Goal: Transaction & Acquisition: Subscribe to service/newsletter

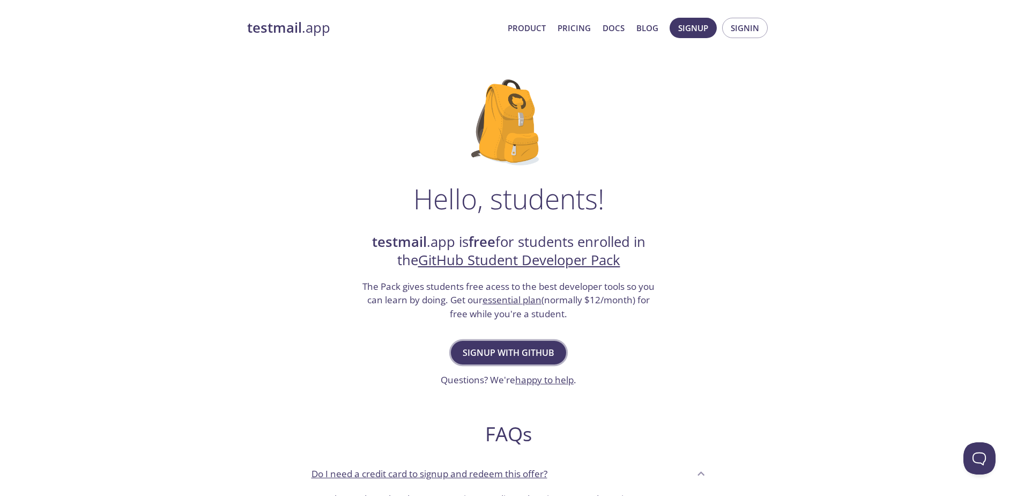
click at [521, 352] on span "Signup with GitHub" at bounding box center [509, 352] width 92 height 15
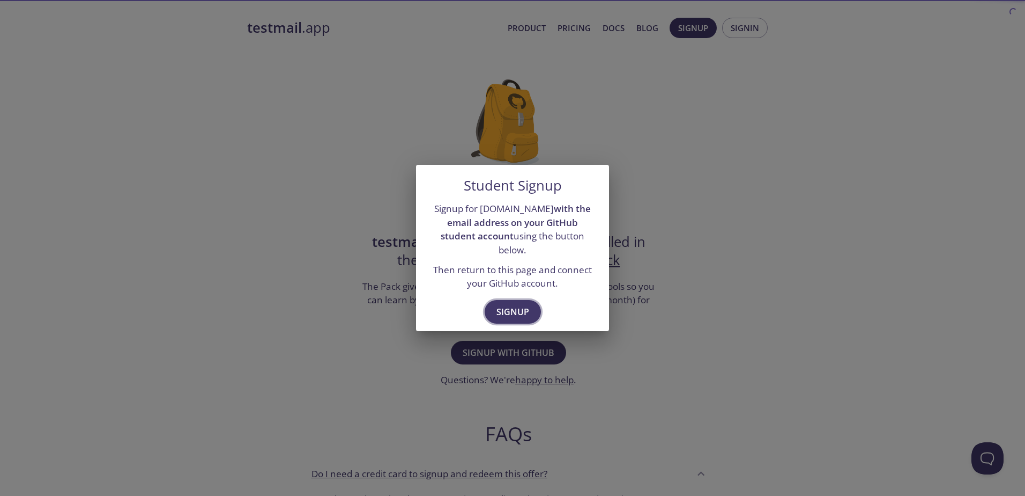
click at [507, 308] on span "Signup" at bounding box center [513, 311] width 33 height 15
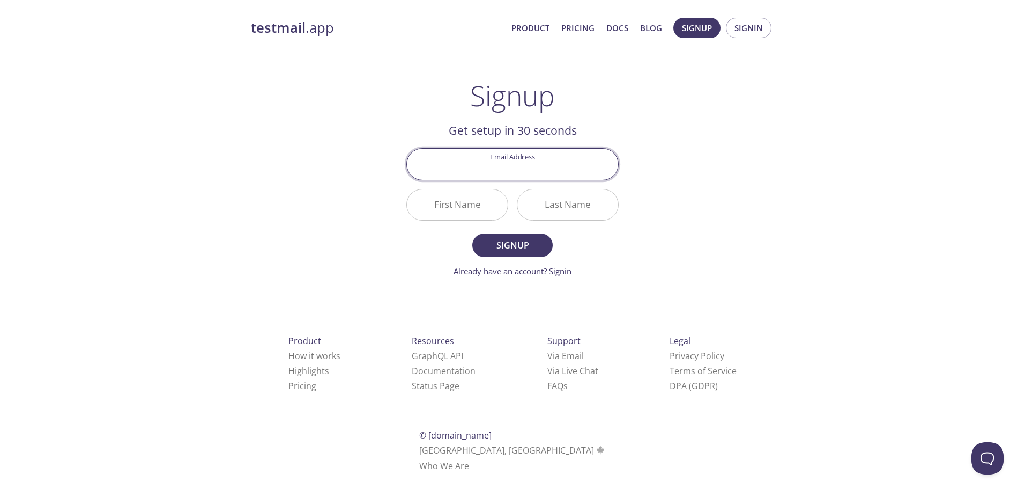
click at [511, 164] on input "Email Address" at bounding box center [512, 164] width 211 height 31
type input "chavezl@uoguelph.ca"
click at [472, 202] on input "First Name" at bounding box center [457, 204] width 101 height 31
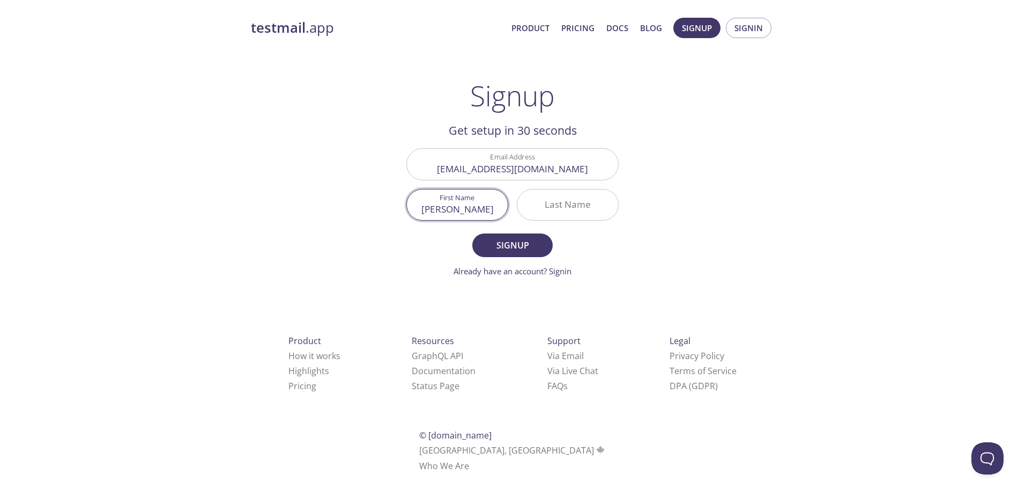
type input "Lester"
type input "Chassvez"
type input "Chavez"
click at [516, 253] on button "Signup" at bounding box center [512, 245] width 80 height 24
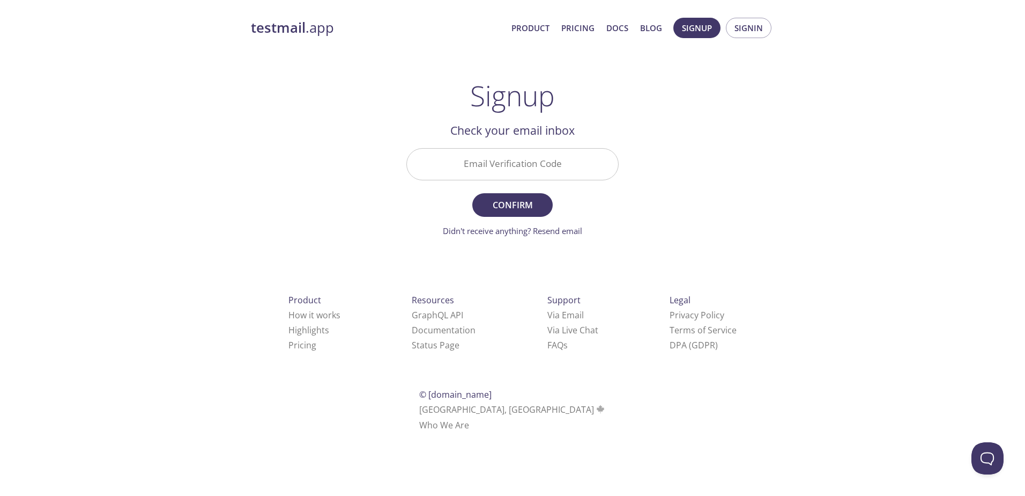
click at [542, 158] on input "Email Verification Code" at bounding box center [512, 164] width 211 height 31
click at [316, 445] on html "testmail .app Product Pricing Docs Blog Signup Signin Signup Get setup in 30 se…" at bounding box center [512, 222] width 1025 height 445
click at [558, 228] on link "Didn't receive anything? Resend email" at bounding box center [512, 230] width 139 height 11
click at [371, 87] on div "testmail .app Product Pricing Docs Blog Signup Signin Signup Get setup in 30 se…" at bounding box center [512, 237] width 549 height 452
click at [706, 28] on span "Signup" at bounding box center [697, 28] width 30 height 14
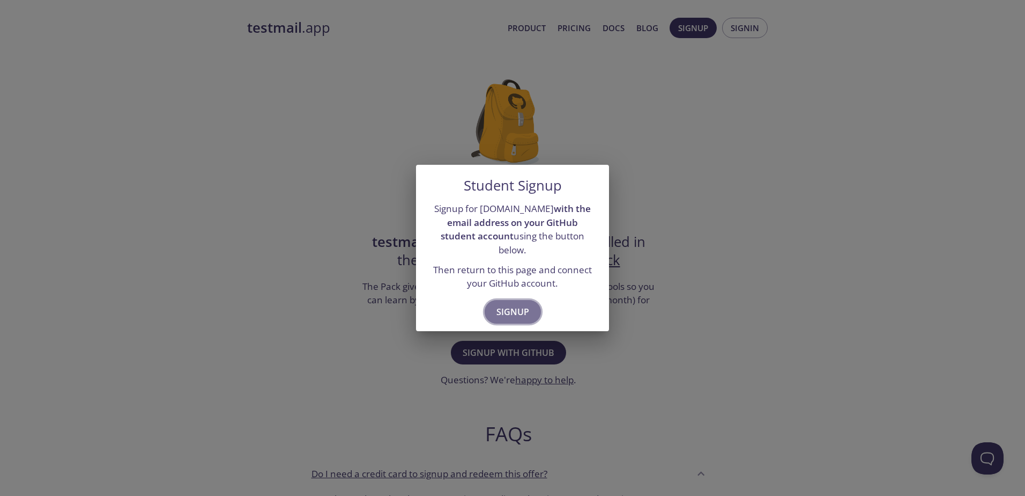
click at [527, 304] on span "Signup" at bounding box center [513, 311] width 33 height 15
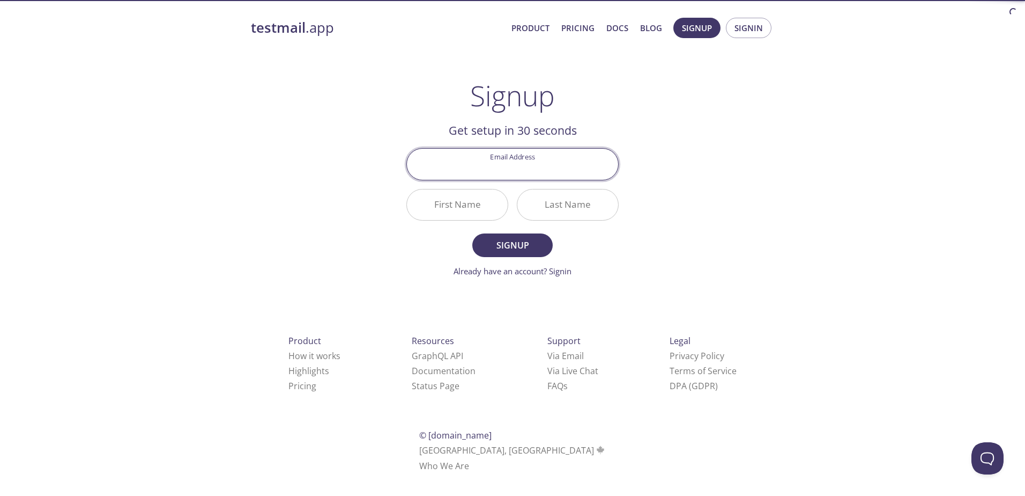
click at [494, 165] on input "Email Address" at bounding box center [512, 164] width 211 height 31
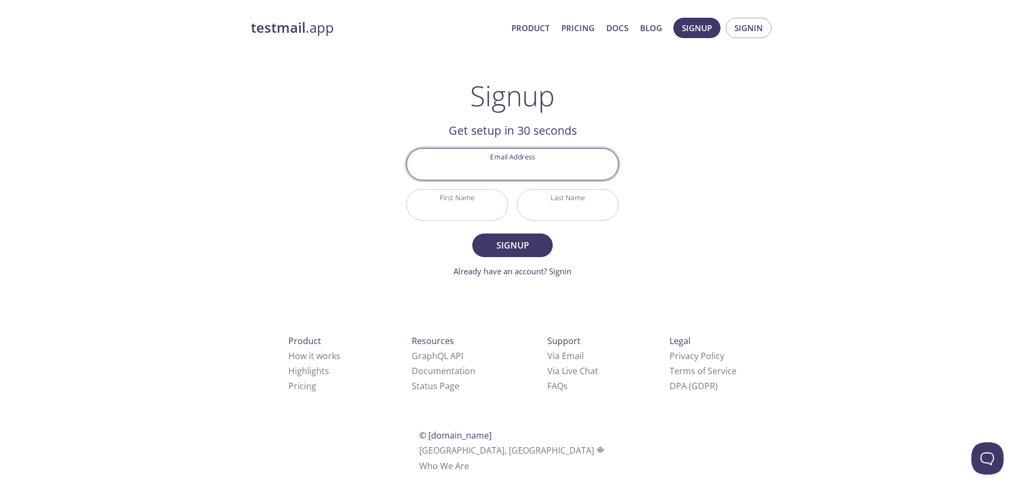
type input "[EMAIL_ADDRESS][DOMAIN_NAME]"
type input "[PERSON_NAME]"
click at [520, 248] on span "Signup" at bounding box center [512, 245] width 57 height 15
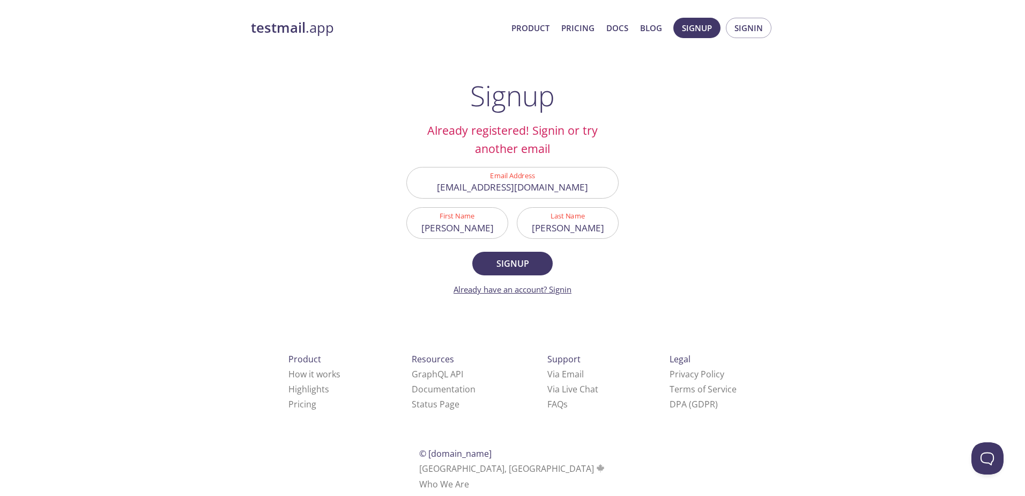
click at [551, 292] on link "Already have an account? Signin" at bounding box center [513, 289] width 118 height 11
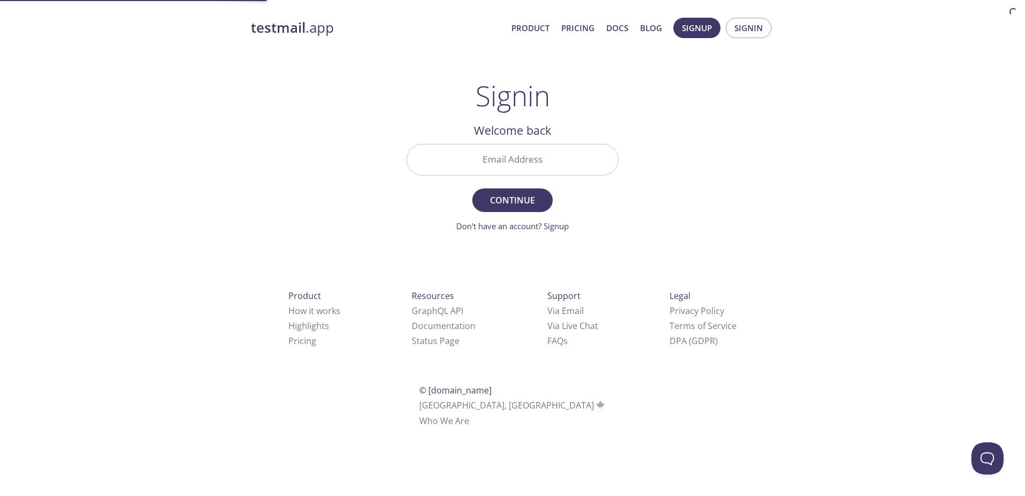
click at [523, 171] on input "Email Address" at bounding box center [512, 159] width 211 height 31
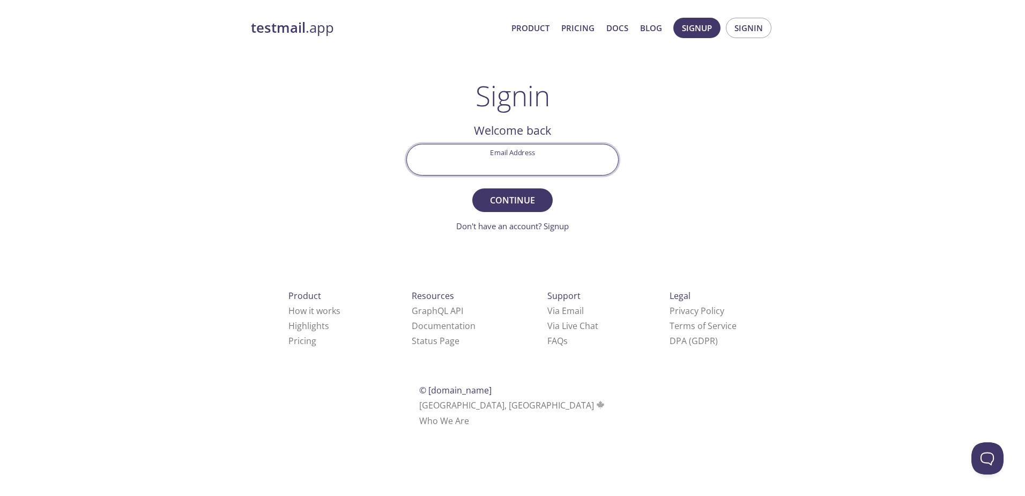
type input "[EMAIL_ADDRESS][DOMAIN_NAME]"
click at [502, 199] on span "Continue" at bounding box center [512, 200] width 57 height 15
click at [576, 165] on input "Signin Security Code" at bounding box center [512, 159] width 211 height 31
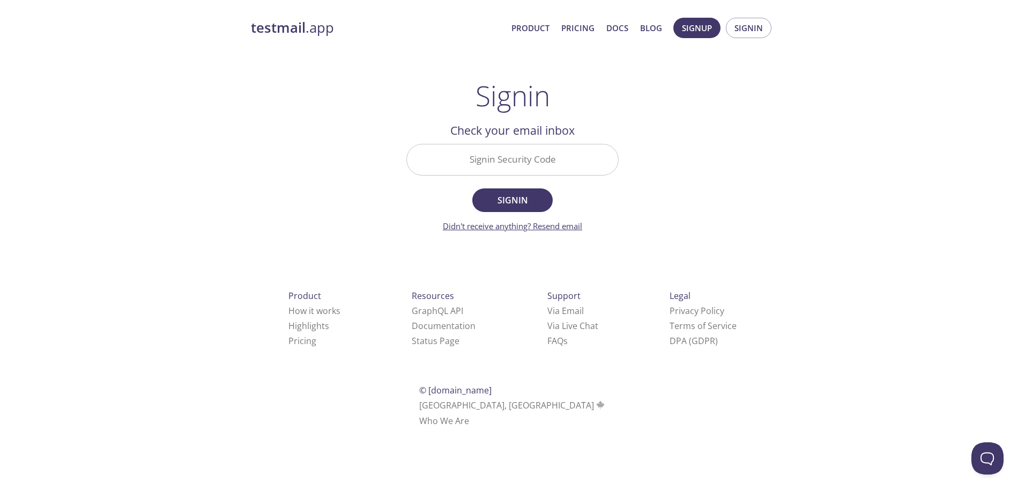
click at [531, 231] on link "Didn't receive anything? Resend email" at bounding box center [512, 225] width 139 height 11
click at [475, 169] on input "Signin Security Code" at bounding box center [512, 159] width 211 height 31
type input "ULUUL9L"
click at [472, 188] on button "Signin" at bounding box center [512, 200] width 80 height 24
click at [465, 174] on input "ULUUL9L" at bounding box center [512, 159] width 211 height 31
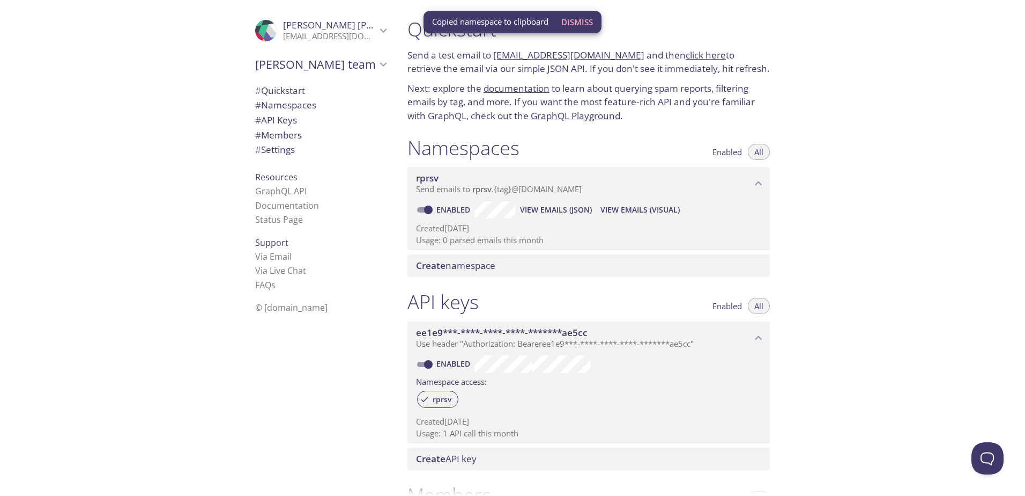
click at [691, 186] on p "Send emails to rprsv . {tag} @inbox.testmail.app" at bounding box center [584, 189] width 336 height 11
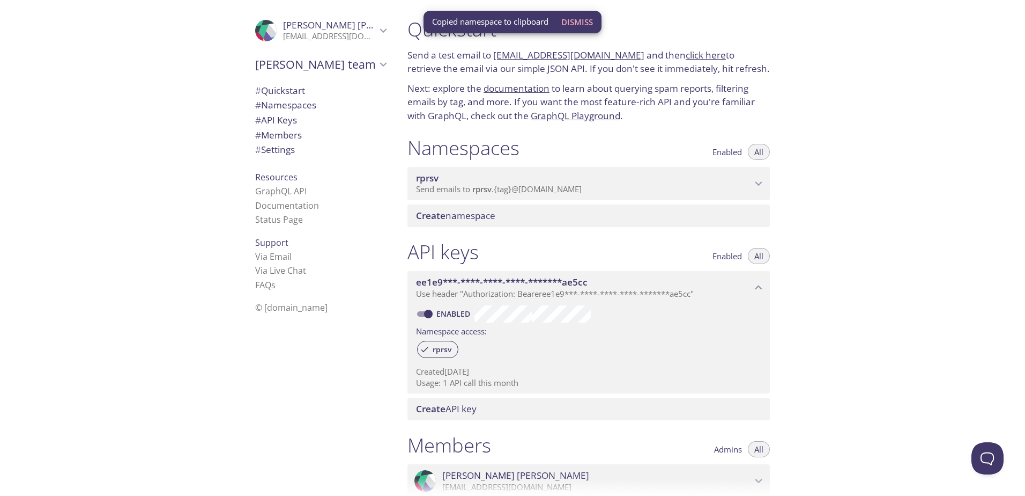
click at [684, 186] on p "Send emails to rprsv . {tag} @inbox.testmail.app" at bounding box center [584, 189] width 336 height 11
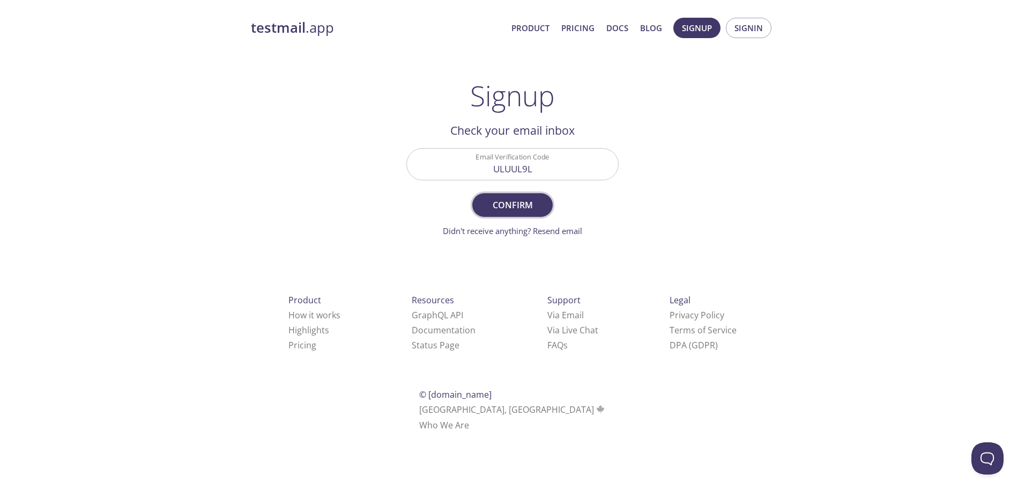
click at [526, 208] on span "Confirm" at bounding box center [512, 204] width 57 height 15
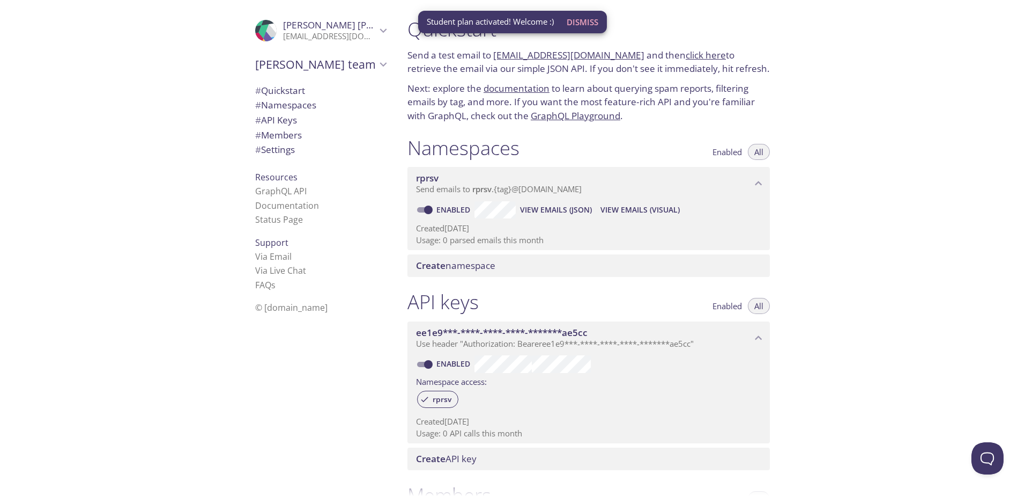
click at [486, 190] on span "rprsv" at bounding box center [481, 188] width 19 height 11
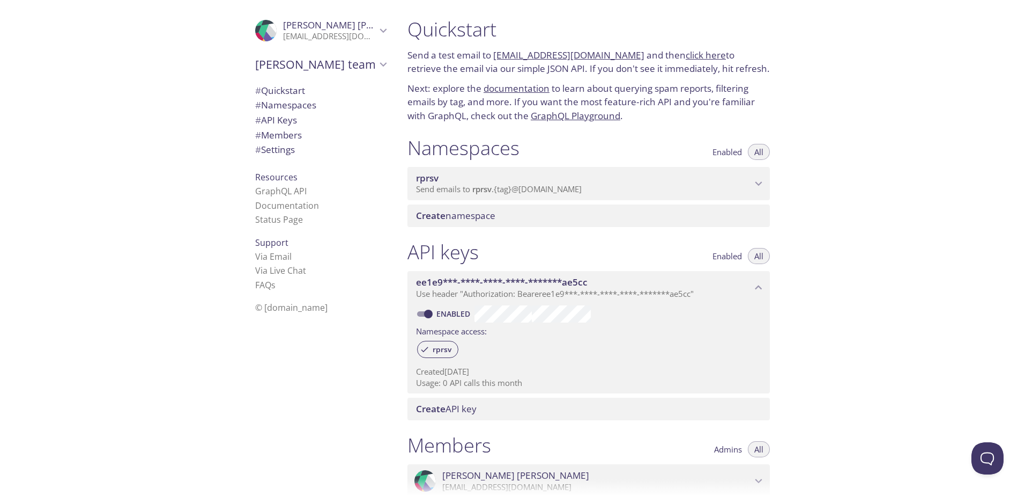
click at [942, 301] on div "Quickstart Send a test email to rprsv.test@inbox.testmail.app and then click he…" at bounding box center [712, 248] width 626 height 496
click at [465, 190] on span "Send emails to rprsv . {tag} @inbox.testmail.app" at bounding box center [499, 188] width 166 height 11
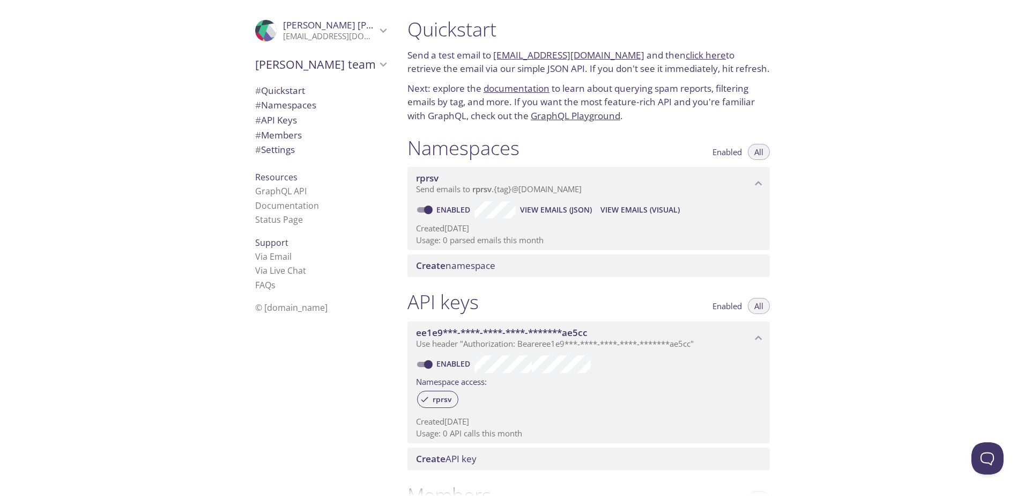
click at [271, 90] on span "# Quickstart" at bounding box center [280, 90] width 50 height 12
click at [265, 105] on span "# Namespaces" at bounding box center [285, 105] width 61 height 12
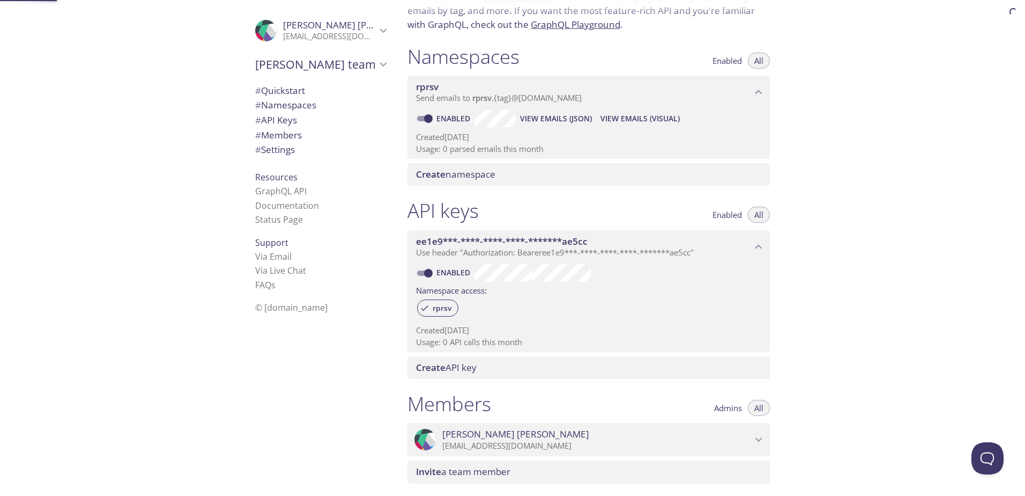
scroll to position [136, 0]
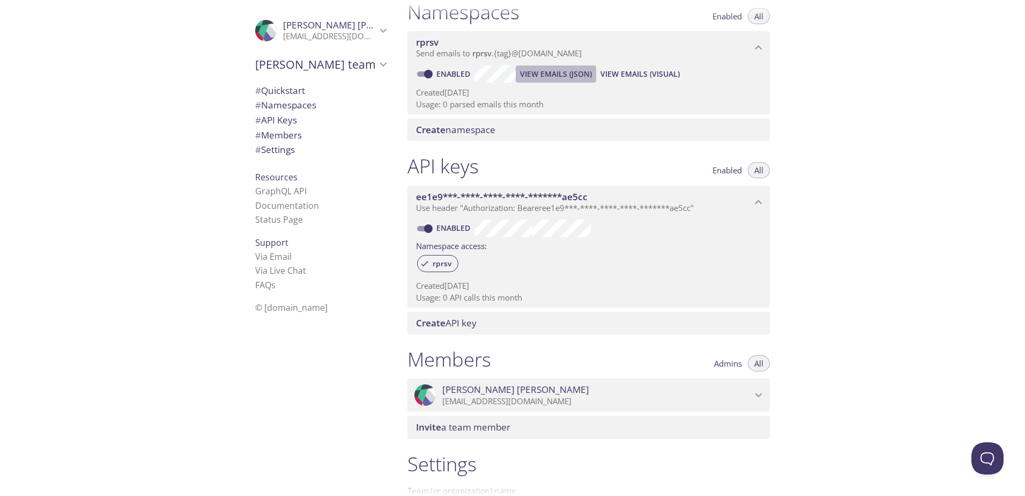
click at [575, 72] on span "View Emails (JSON)" at bounding box center [556, 74] width 72 height 13
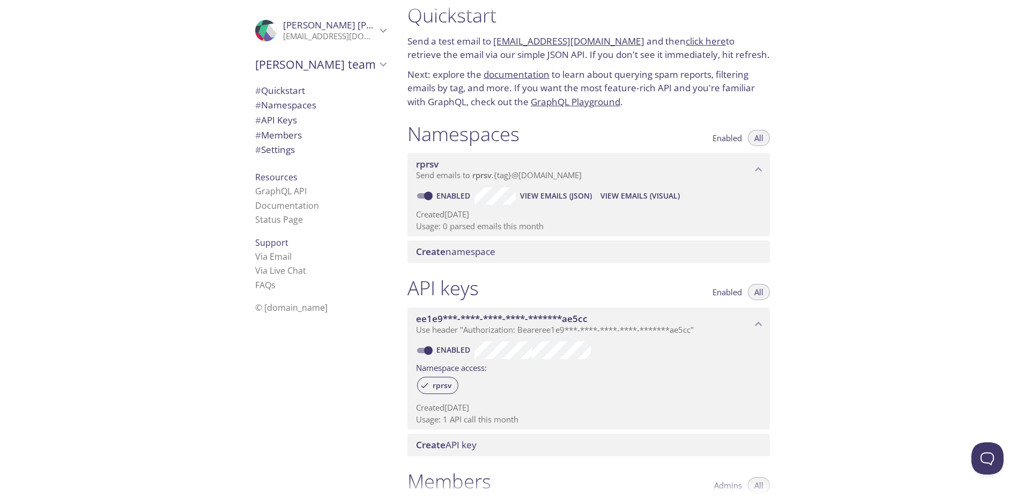
scroll to position [0, 0]
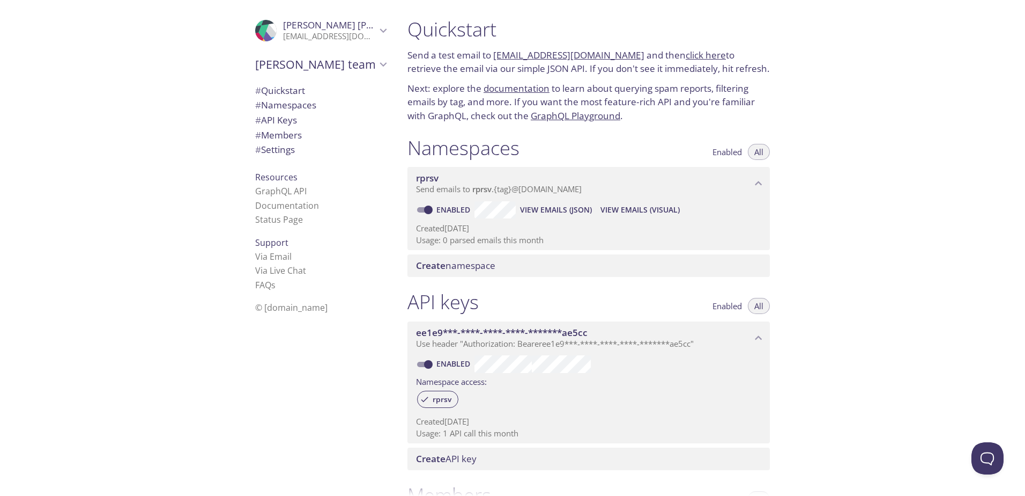
click at [298, 90] on span "# Quickstart" at bounding box center [280, 90] width 50 height 12
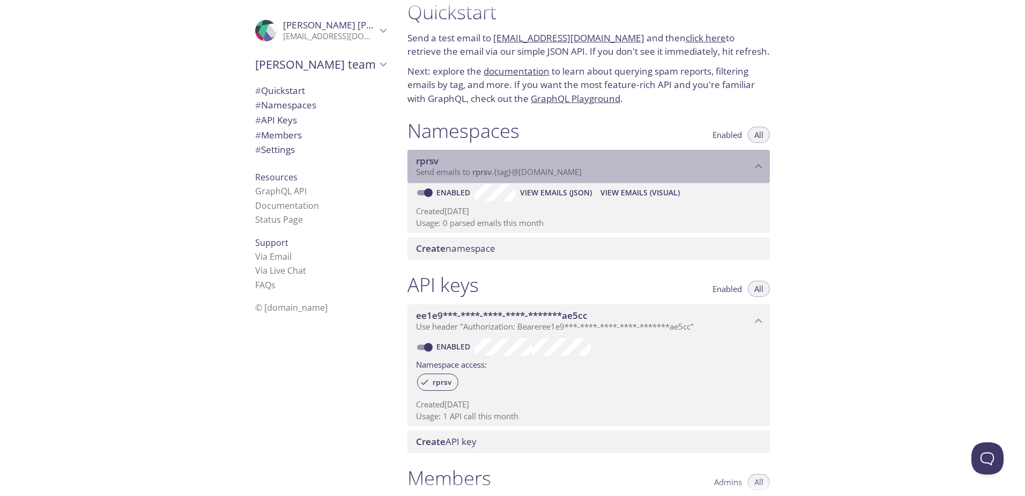
drag, startPoint x: 601, startPoint y: 173, endPoint x: 500, endPoint y: 173, distance: 100.8
click at [501, 173] on p "Send emails to rprsv . {tag} @inbox.testmail.app" at bounding box center [584, 172] width 336 height 11
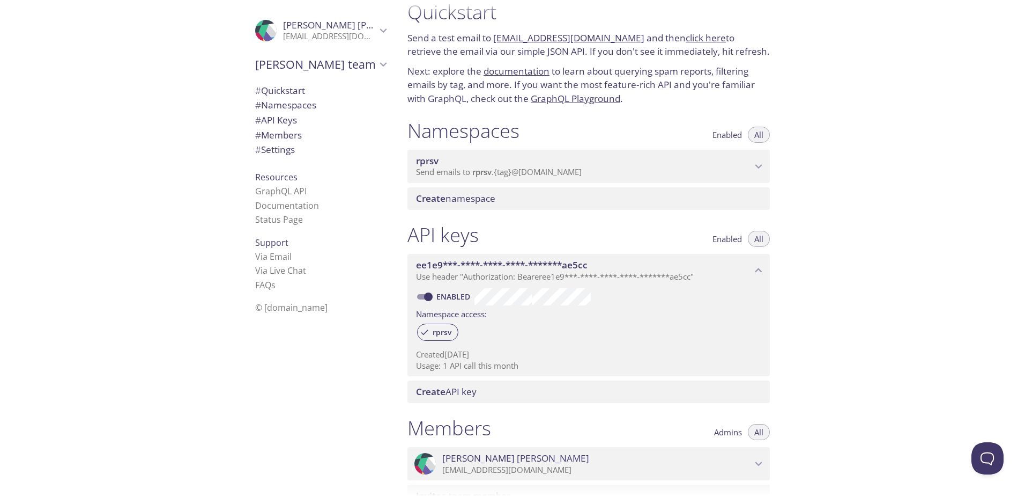
click at [489, 172] on span "rprsv" at bounding box center [481, 171] width 19 height 11
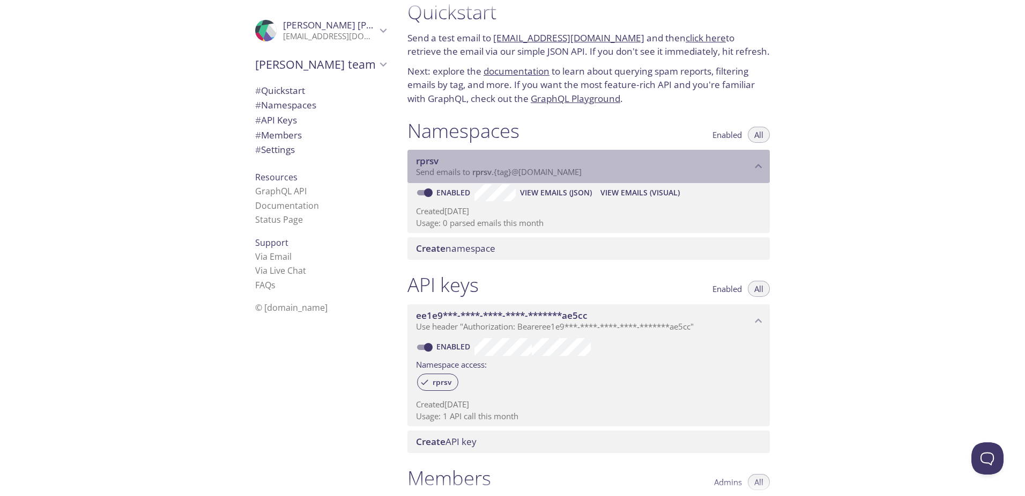
drag, startPoint x: 472, startPoint y: 171, endPoint x: 563, endPoint y: 173, distance: 90.7
click at [561, 173] on span "Send emails to rprsv . {tag} @inbox.testmail.app" at bounding box center [499, 171] width 166 height 11
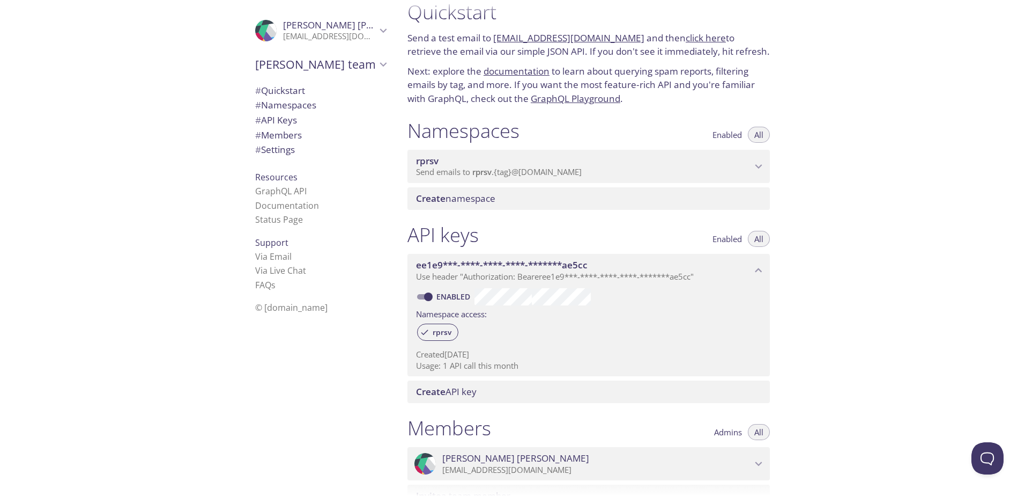
click at [576, 173] on span "Send emails to rprsv . {tag} @inbox.testmail.app" at bounding box center [499, 171] width 166 height 11
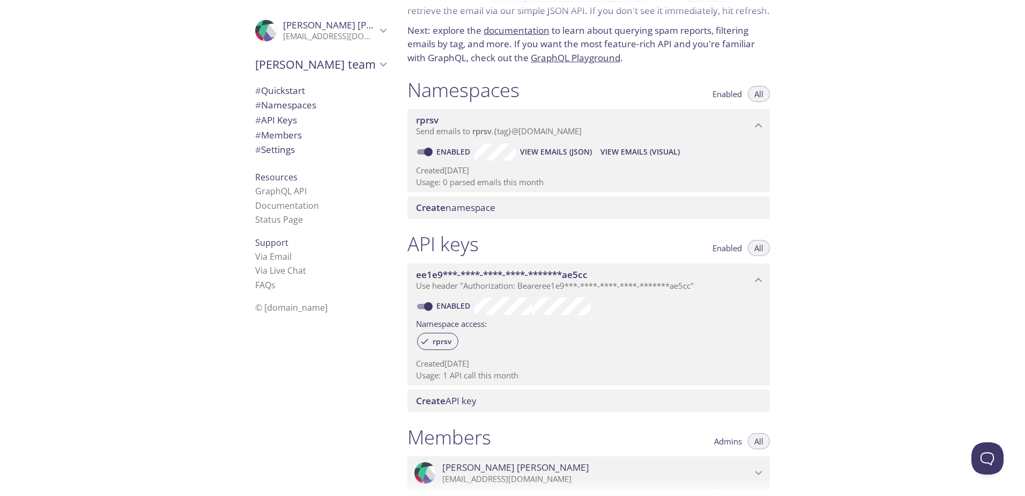
scroll to position [54, 0]
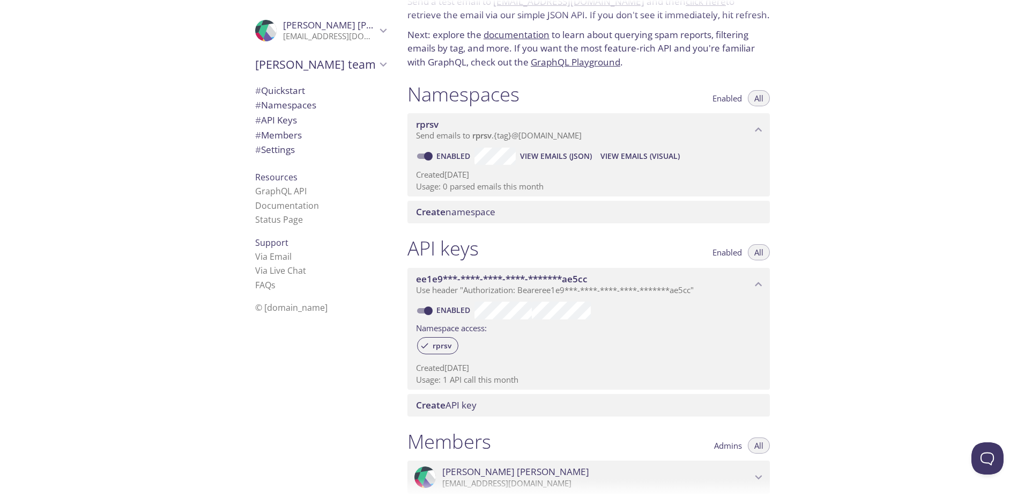
click at [923, 101] on div "Quickstart Send a test email to rprsv.test@inbox.testmail.app and then click he…" at bounding box center [712, 248] width 626 height 496
click at [627, 157] on span "View Emails (Visual)" at bounding box center [640, 156] width 79 height 13
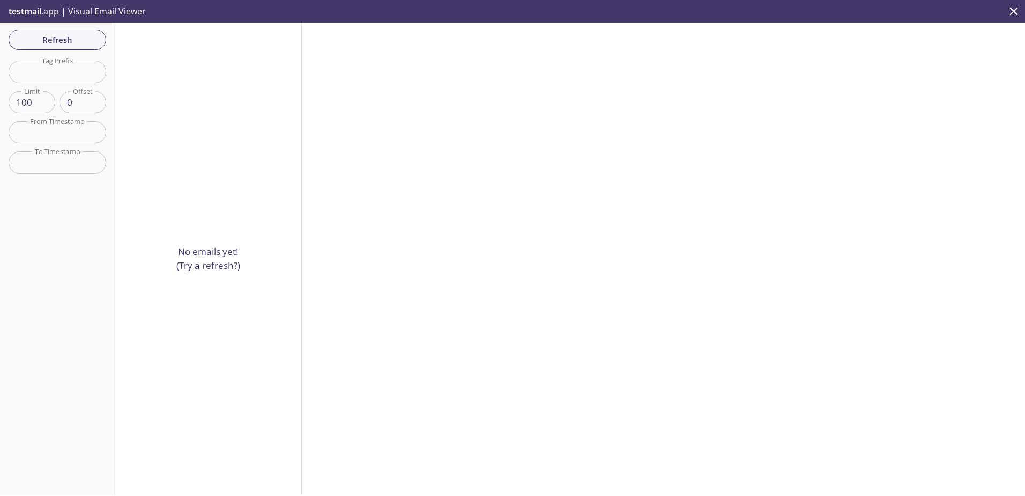
click at [40, 135] on input "text" at bounding box center [58, 132] width 98 height 22
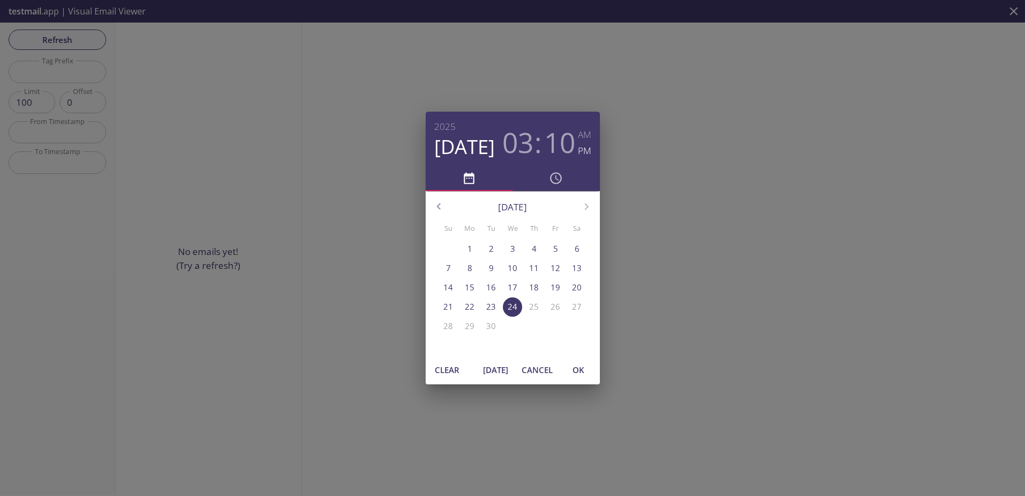
click at [539, 375] on span "Cancel" at bounding box center [537, 370] width 31 height 14
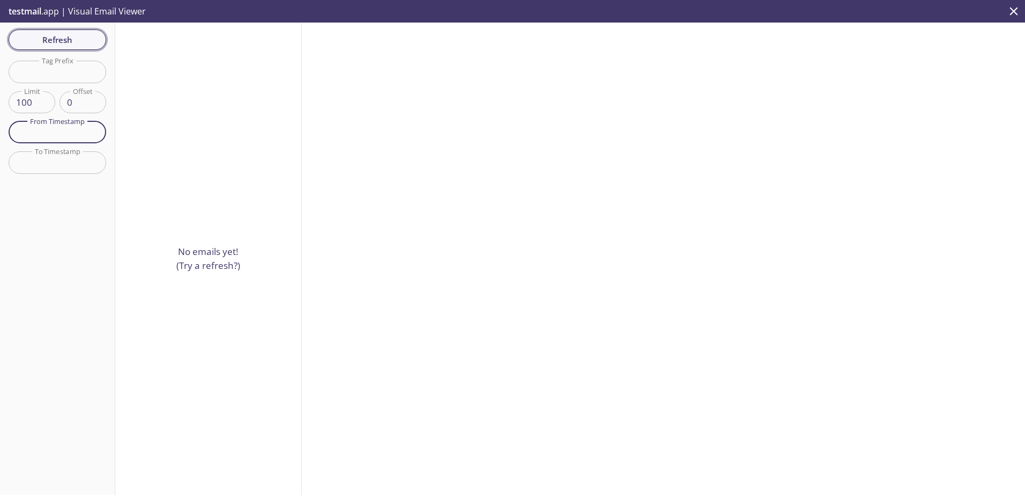
click at [73, 34] on span "Refresh" at bounding box center [57, 40] width 80 height 14
click at [63, 47] on button "Refresh" at bounding box center [58, 39] width 98 height 20
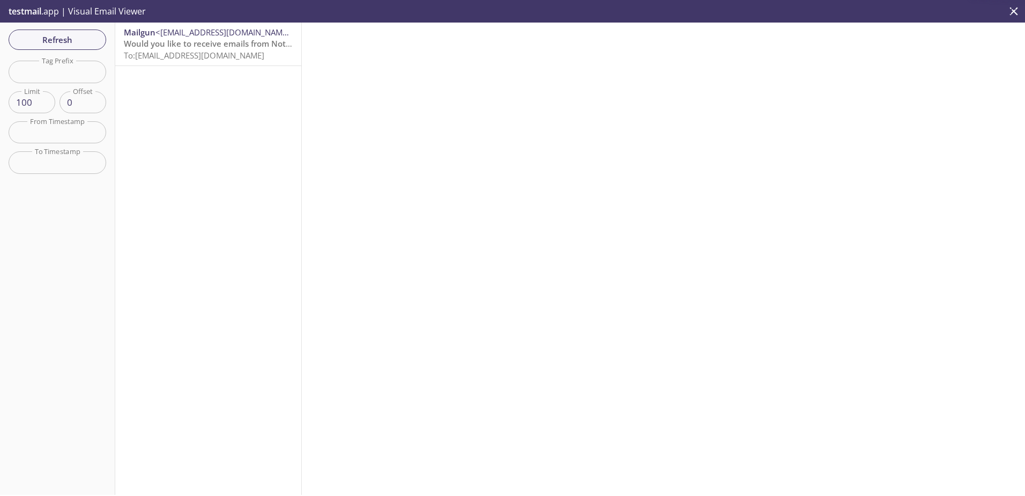
click at [276, 56] on p "Would you like to receive emails from Not Applicable on Mailgun? To: rprsv.test…" at bounding box center [208, 49] width 169 height 23
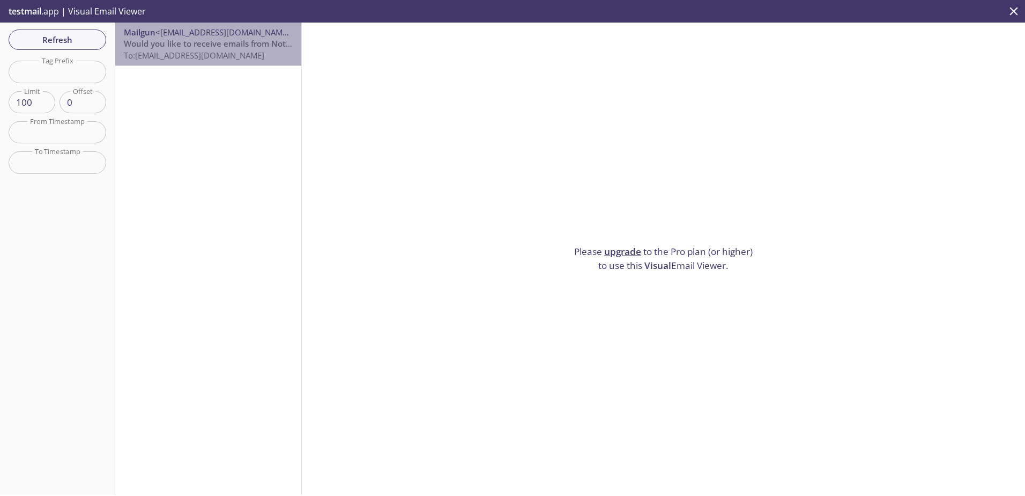
click at [271, 48] on span "Would you like to receive emails from Not Applicable on Mailgun?" at bounding box center [251, 43] width 254 height 11
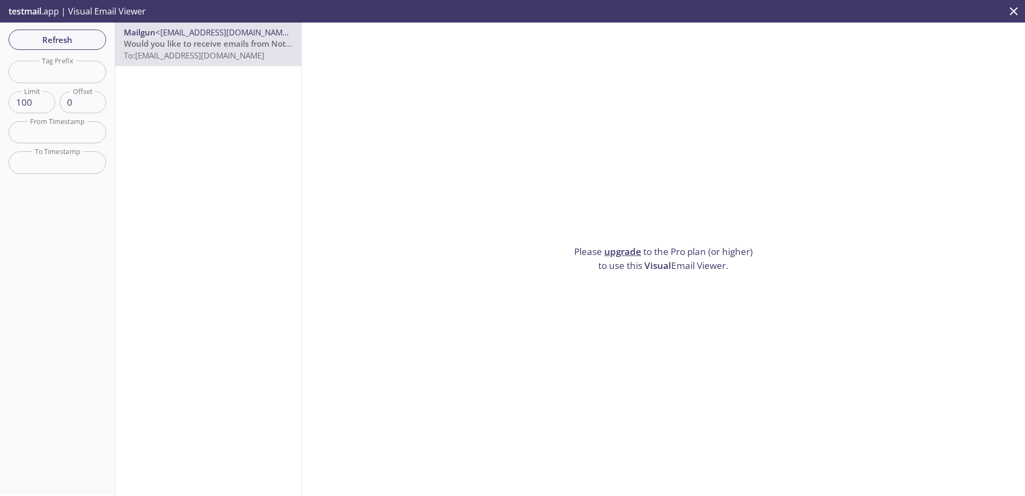
click at [207, 123] on div "Mailgun <support@mailgun.net> Would you like to receive emails from Not Applica…" at bounding box center [208, 259] width 187 height 472
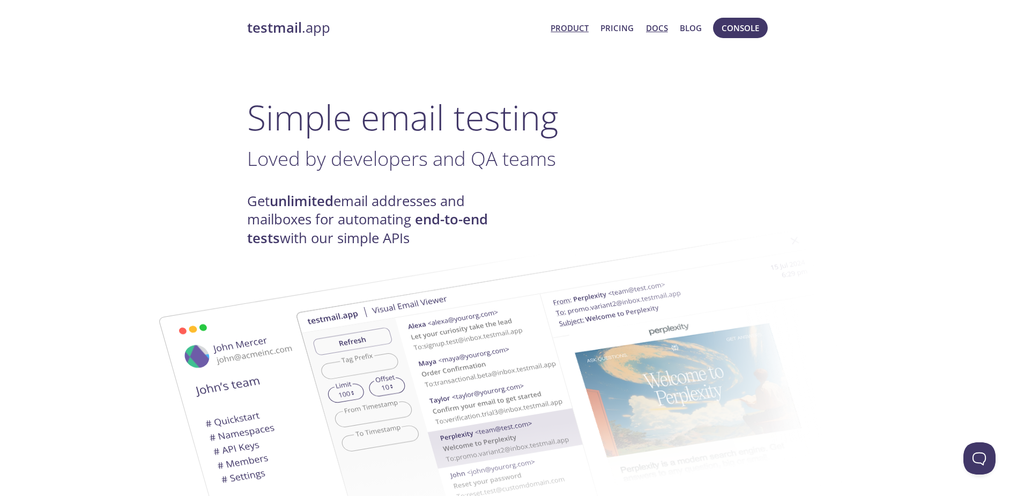
click at [657, 29] on link "Docs" at bounding box center [657, 28] width 22 height 14
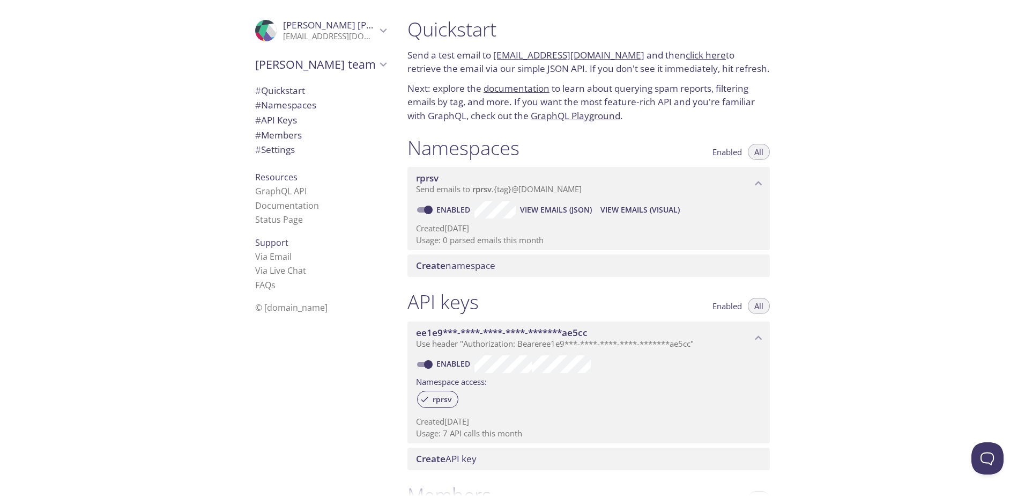
click at [559, 210] on span "View Emails (JSON)" at bounding box center [556, 209] width 72 height 13
click at [652, 160] on div "Namespaces Enabled All" at bounding box center [589, 149] width 363 height 27
click at [628, 212] on span "View Emails (Visual)" at bounding box center [640, 209] width 79 height 13
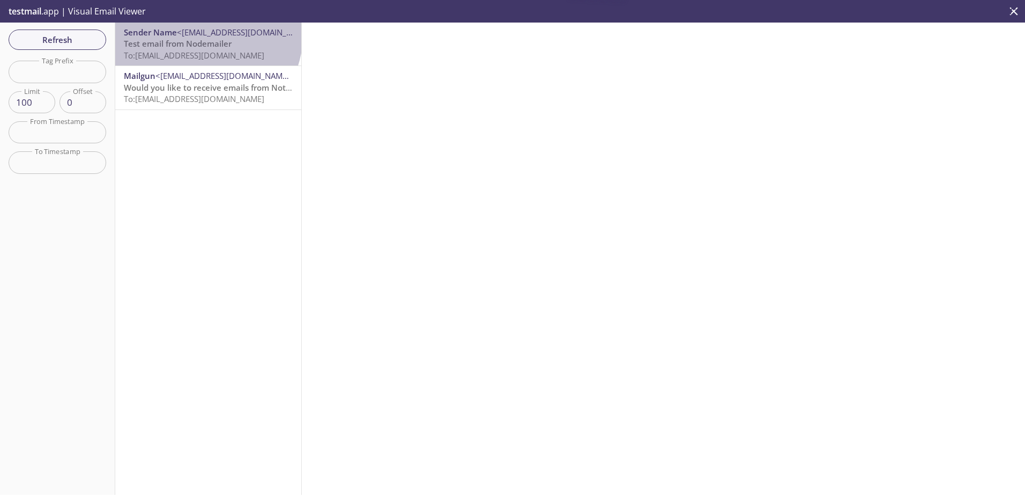
click at [206, 35] on span "<[EMAIL_ADDRESS][DOMAIN_NAME]>" at bounding box center [246, 32] width 139 height 11
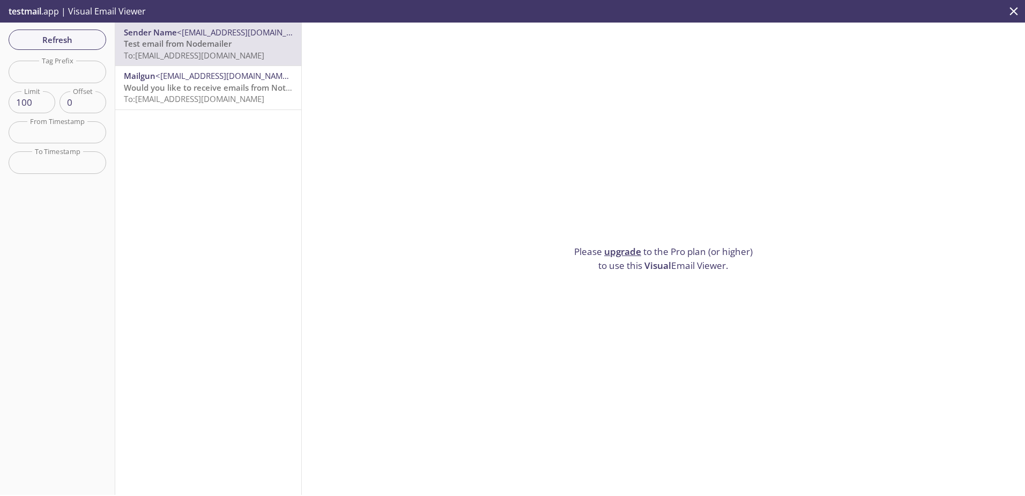
drag, startPoint x: 188, startPoint y: 41, endPoint x: 161, endPoint y: 45, distance: 27.6
click at [161, 45] on span "Test email from Nodemailer" at bounding box center [178, 43] width 108 height 11
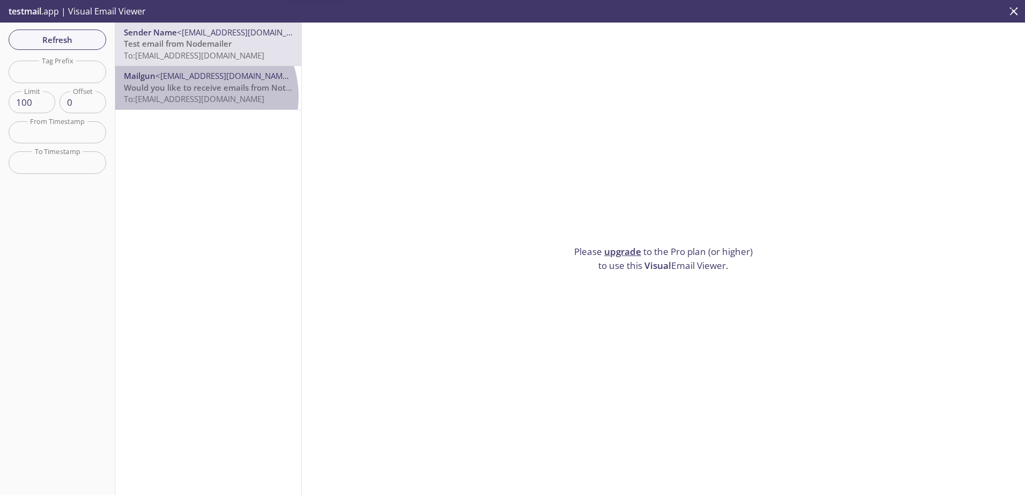
click at [196, 97] on span "To: [EMAIL_ADDRESS][DOMAIN_NAME]" at bounding box center [194, 98] width 141 height 11
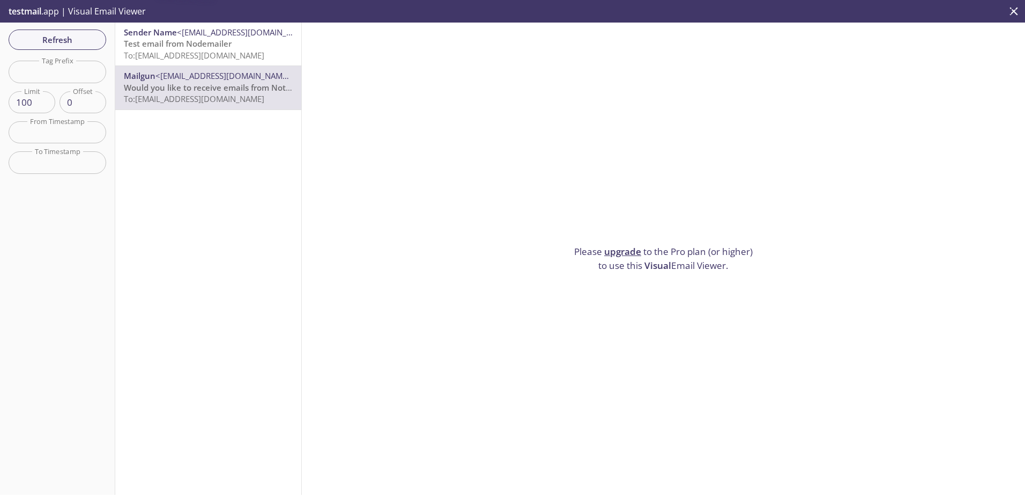
click at [190, 61] on p "Test email from Nodemailer To: rprsv.test@inbox.testmail.app" at bounding box center [208, 49] width 169 height 23
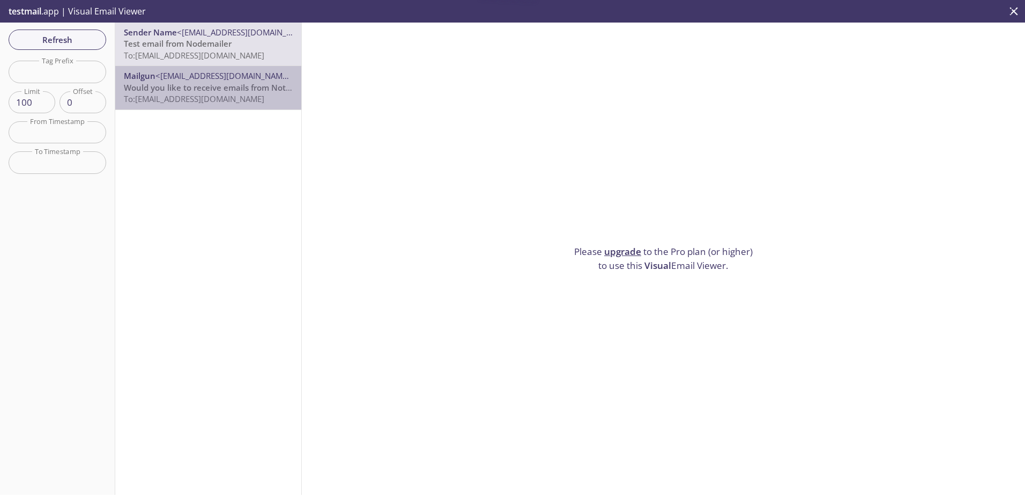
click at [209, 82] on span "Would you like to receive emails from Not Applicable on Mailgun?" at bounding box center [251, 87] width 254 height 11
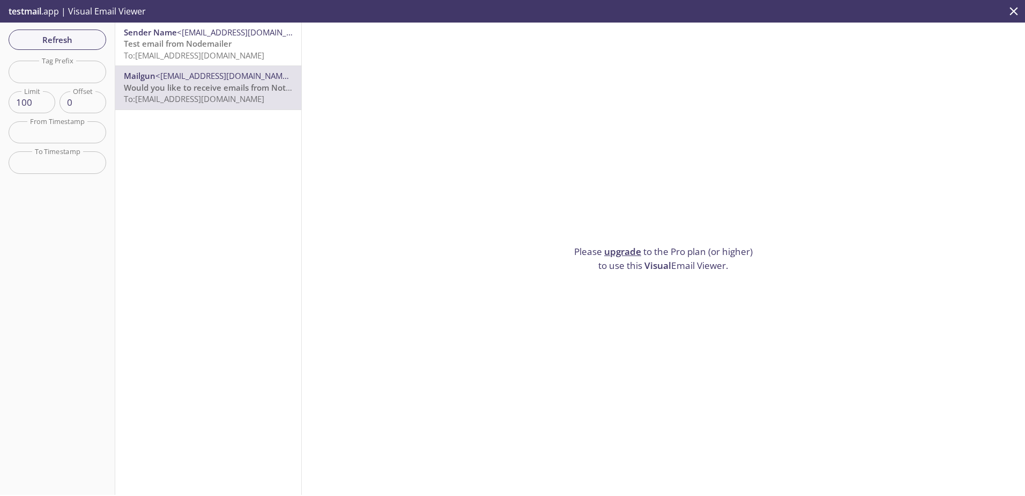
click at [282, 166] on div "Sender Name <term-assignment@sandboxa67b1db9d033440eb09a5f0b5ba72c44.mailgun.or…" at bounding box center [208, 259] width 187 height 472
click at [252, 50] on p "Test email from Nodemailer To: rprsv.test@inbox.testmail.app" at bounding box center [208, 49] width 169 height 23
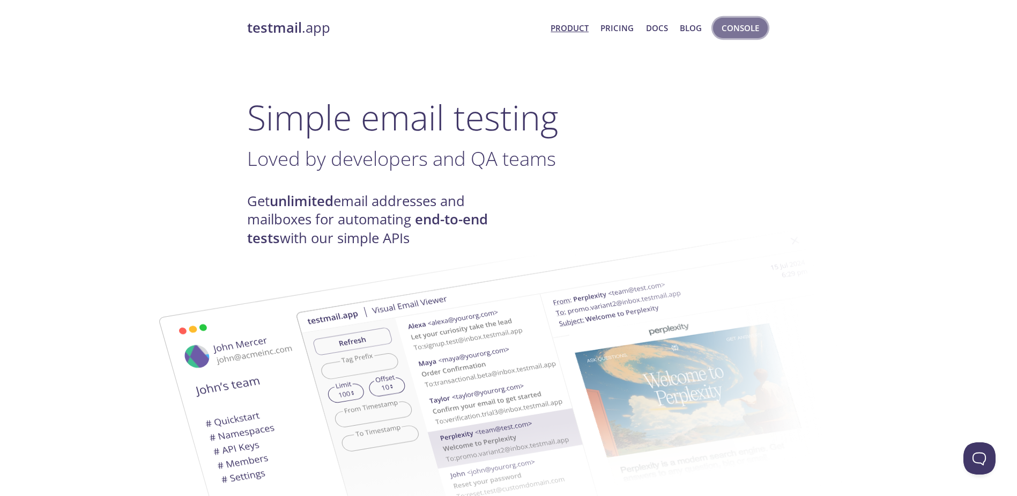
click at [737, 28] on span "Console" at bounding box center [741, 28] width 38 height 14
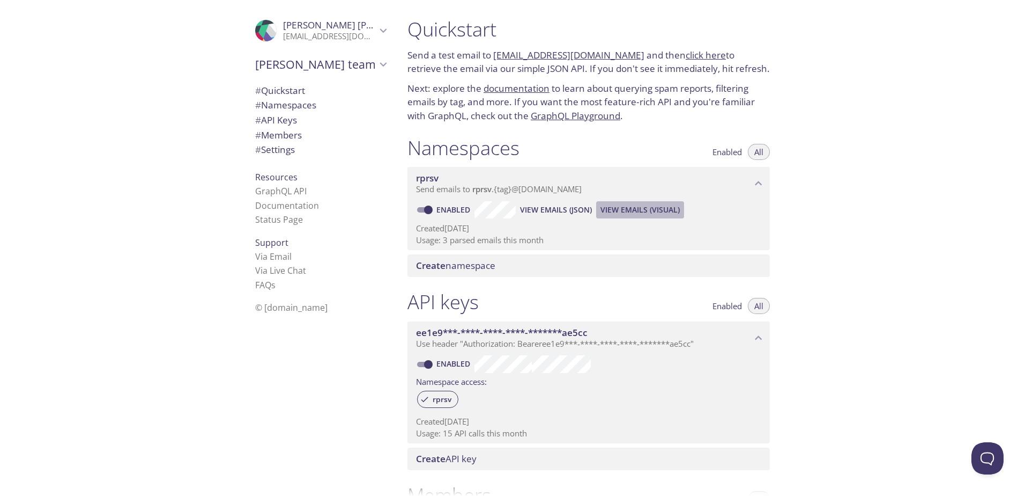
click at [662, 210] on span "View Emails (Visual)" at bounding box center [640, 209] width 79 height 13
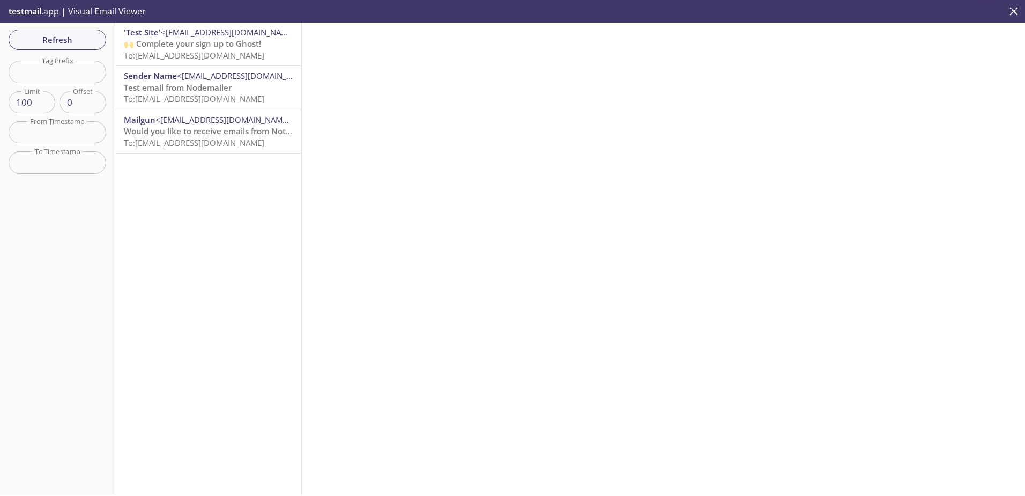
click at [191, 53] on span "To: [EMAIL_ADDRESS][DOMAIN_NAME]" at bounding box center [194, 55] width 141 height 11
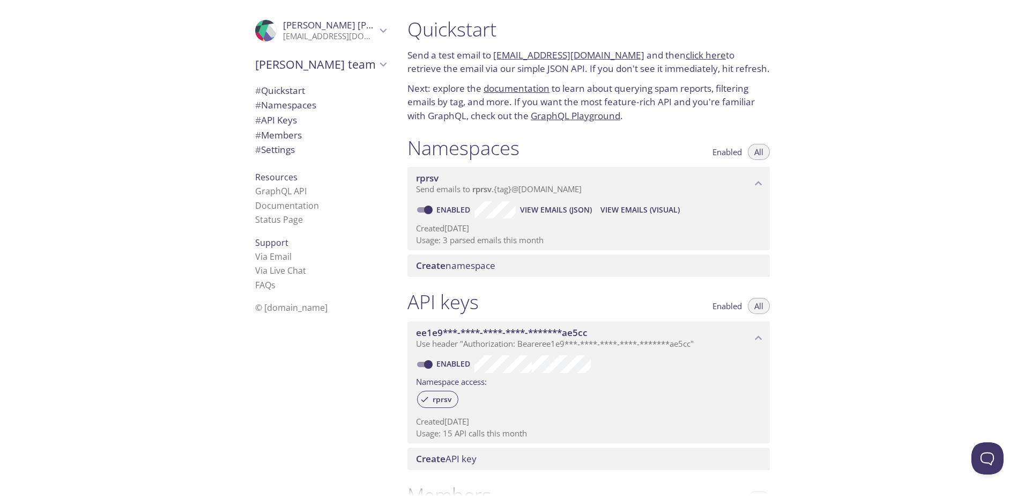
click at [486, 189] on span "rprsv" at bounding box center [481, 188] width 19 height 11
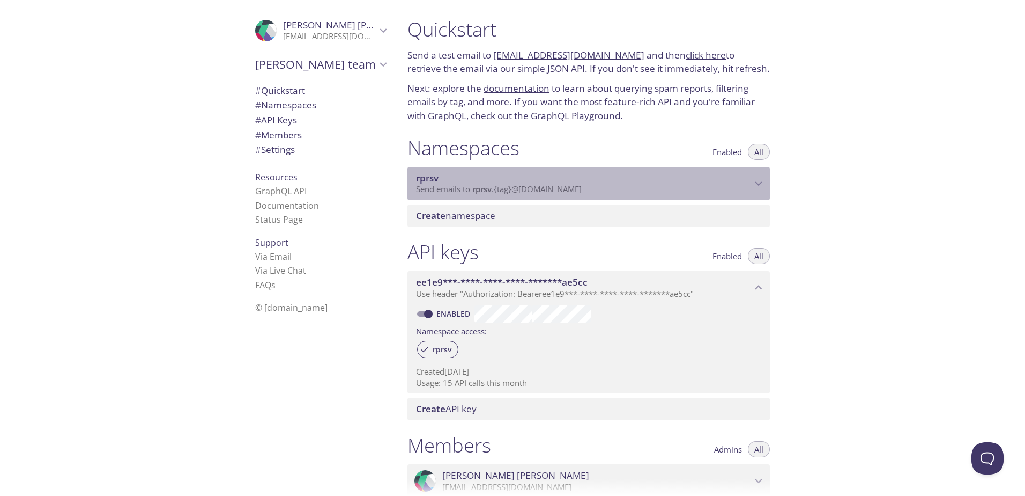
click at [486, 189] on span "rprsv" at bounding box center [481, 188] width 19 height 11
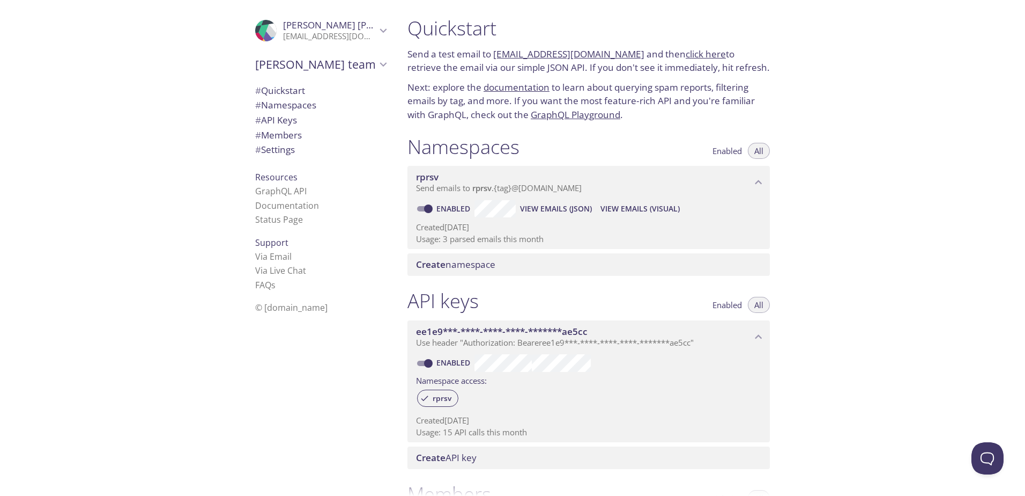
scroll to position [2, 0]
click at [622, 209] on span "View Emails (Visual)" at bounding box center [640, 207] width 79 height 13
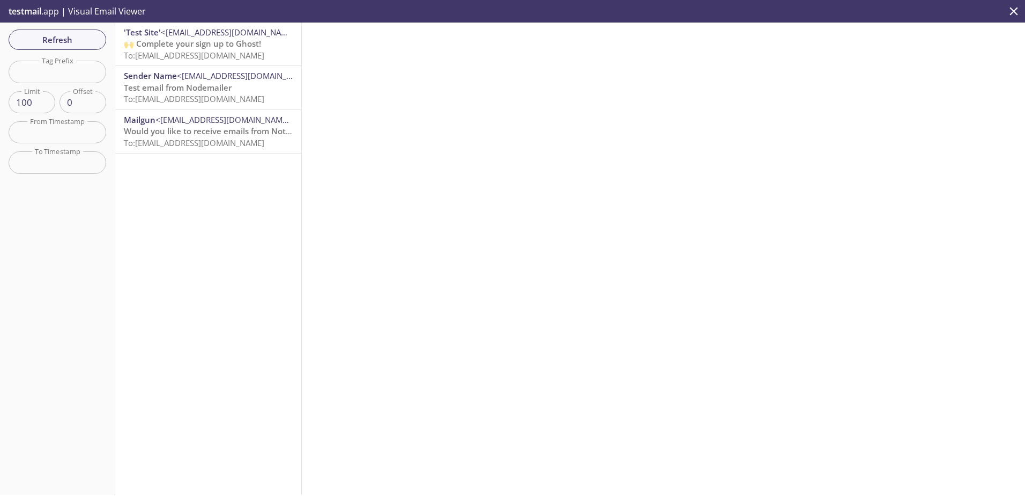
drag, startPoint x: 449, startPoint y: 79, endPoint x: 433, endPoint y: 81, distance: 15.6
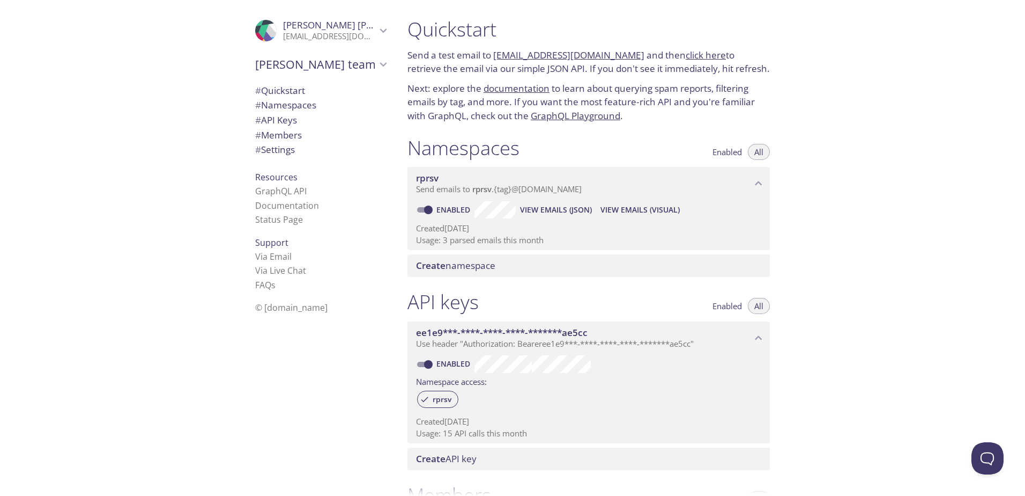
click at [573, 118] on link "GraphQL Playground" at bounding box center [576, 115] width 90 height 12
click at [663, 214] on span "View Emails (Visual)" at bounding box center [640, 209] width 79 height 13
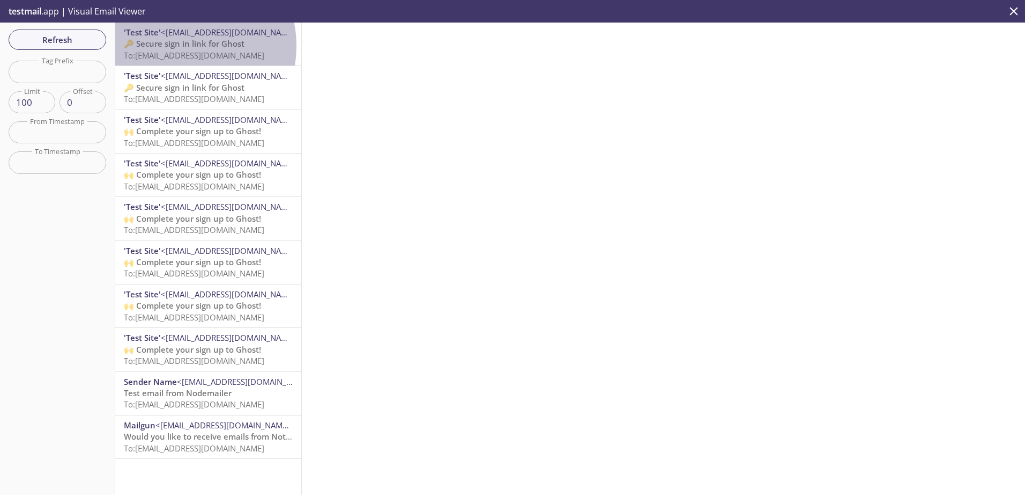
click at [177, 46] on span "🔑 Secure sign in link for Ghost" at bounding box center [184, 43] width 121 height 11
